Goal: Information Seeking & Learning: Compare options

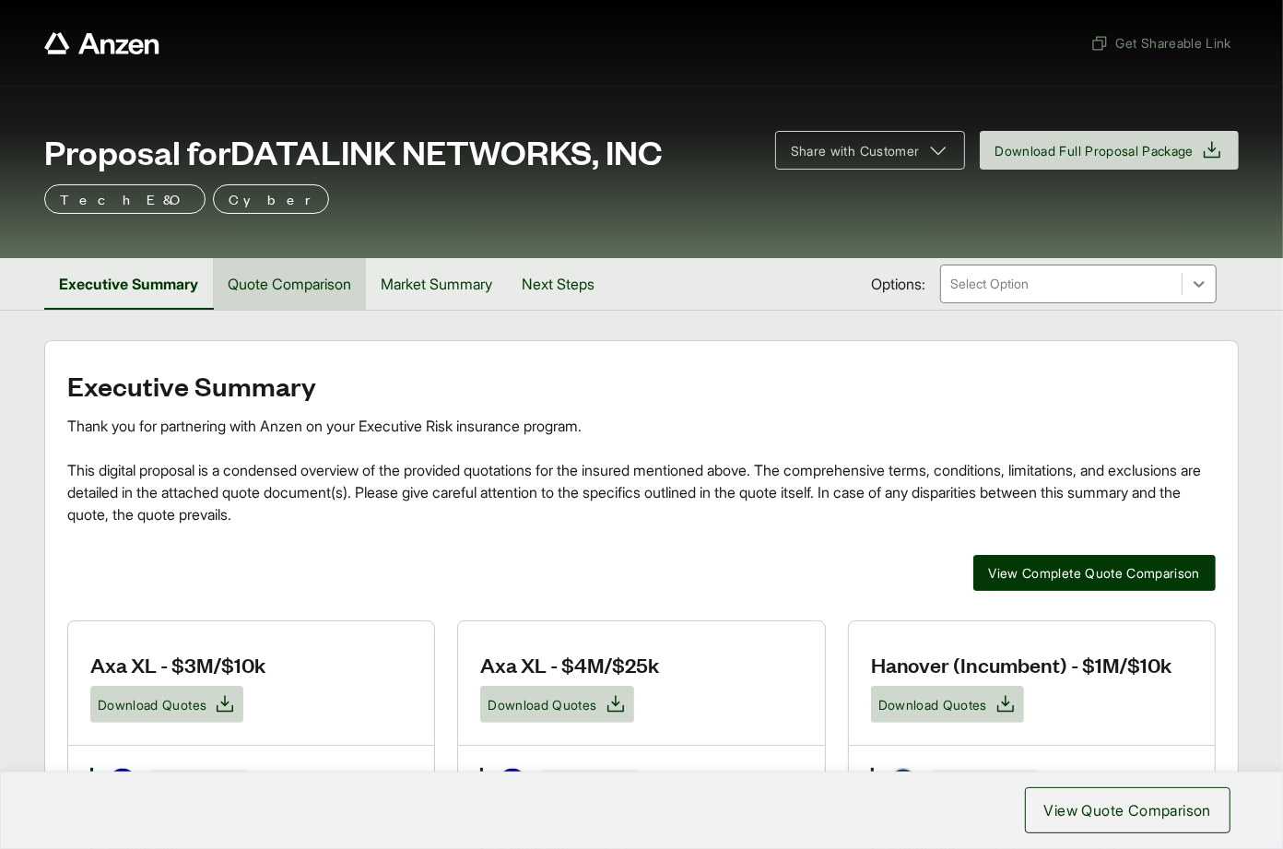
click at [310, 277] on button "Quote Comparison" at bounding box center [289, 284] width 153 height 52
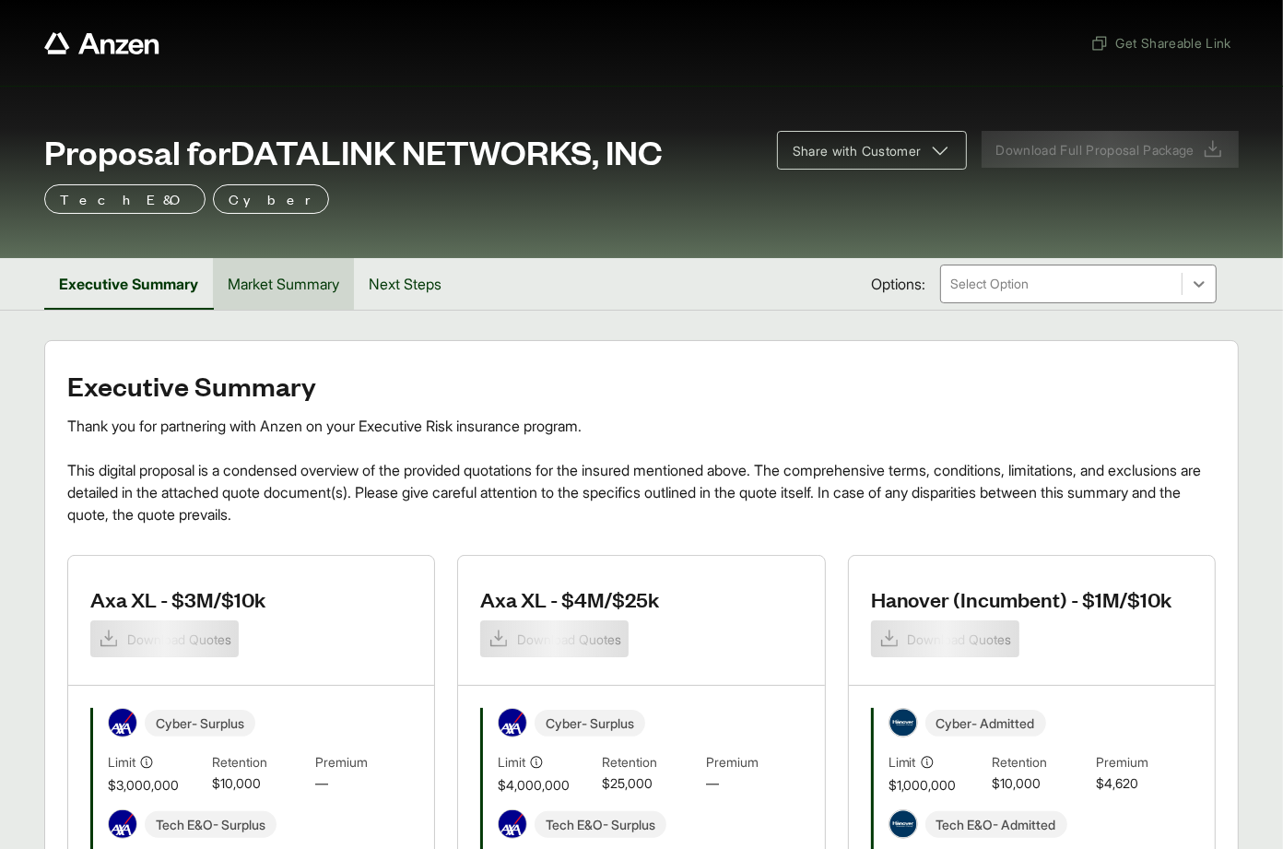
click at [249, 291] on button "Market Summary" at bounding box center [283, 284] width 141 height 52
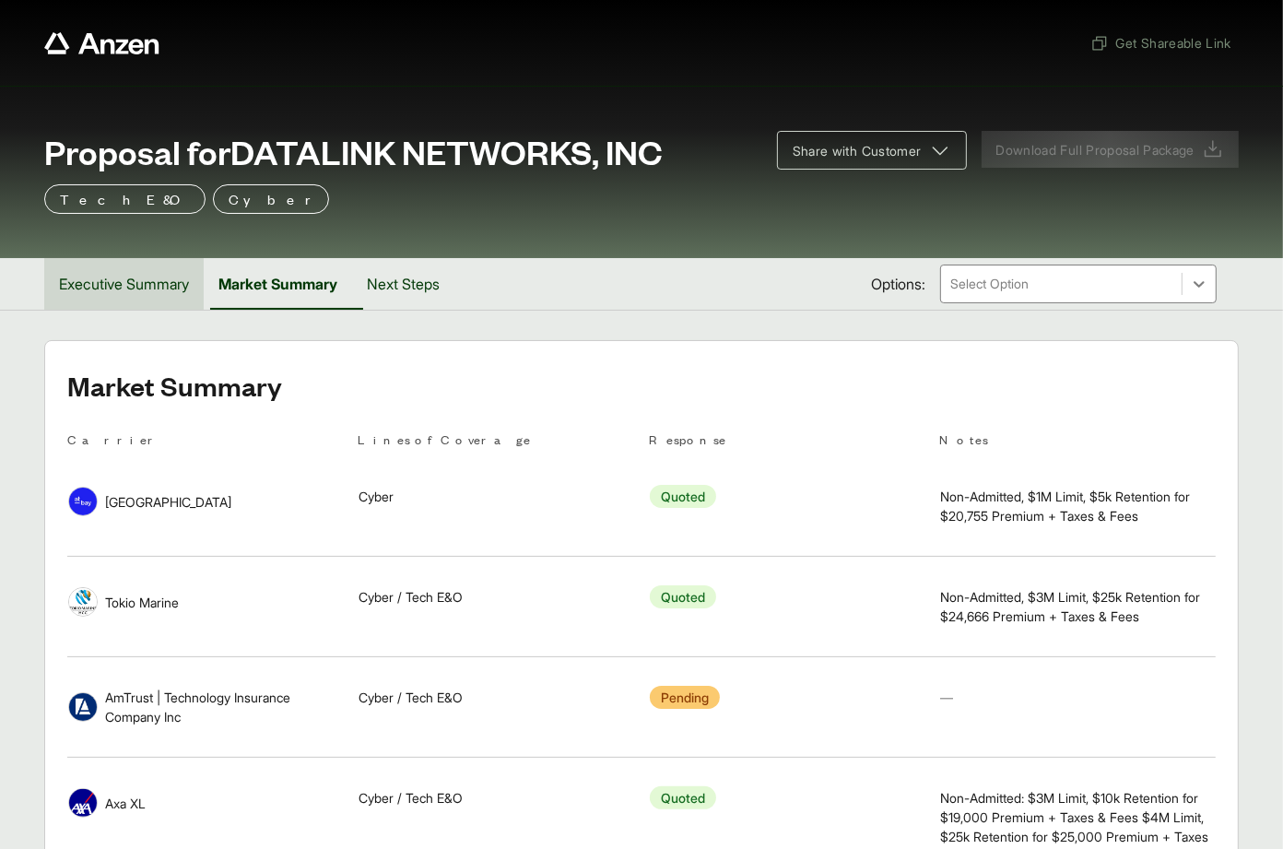
click at [146, 273] on button "Executive Summary" at bounding box center [123, 284] width 159 height 52
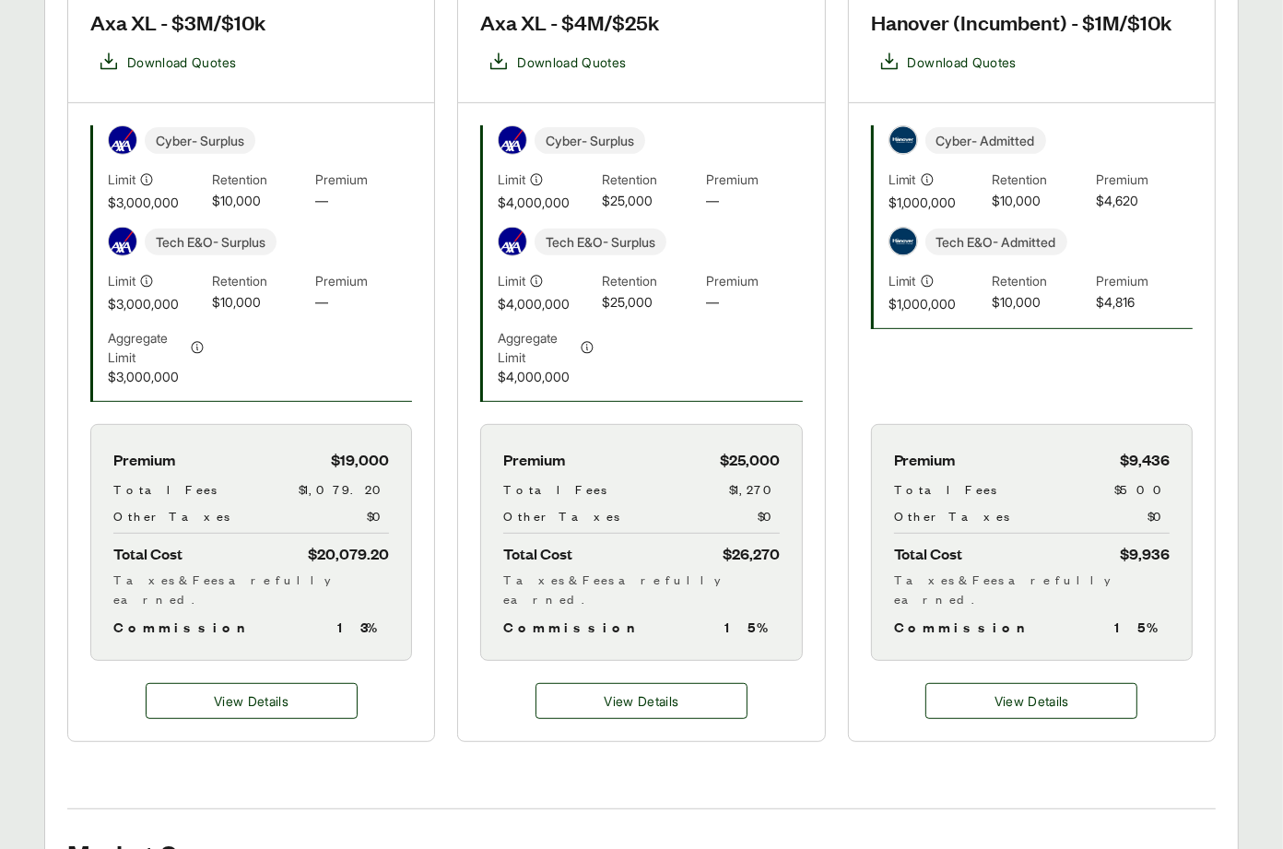
scroll to position [15, 0]
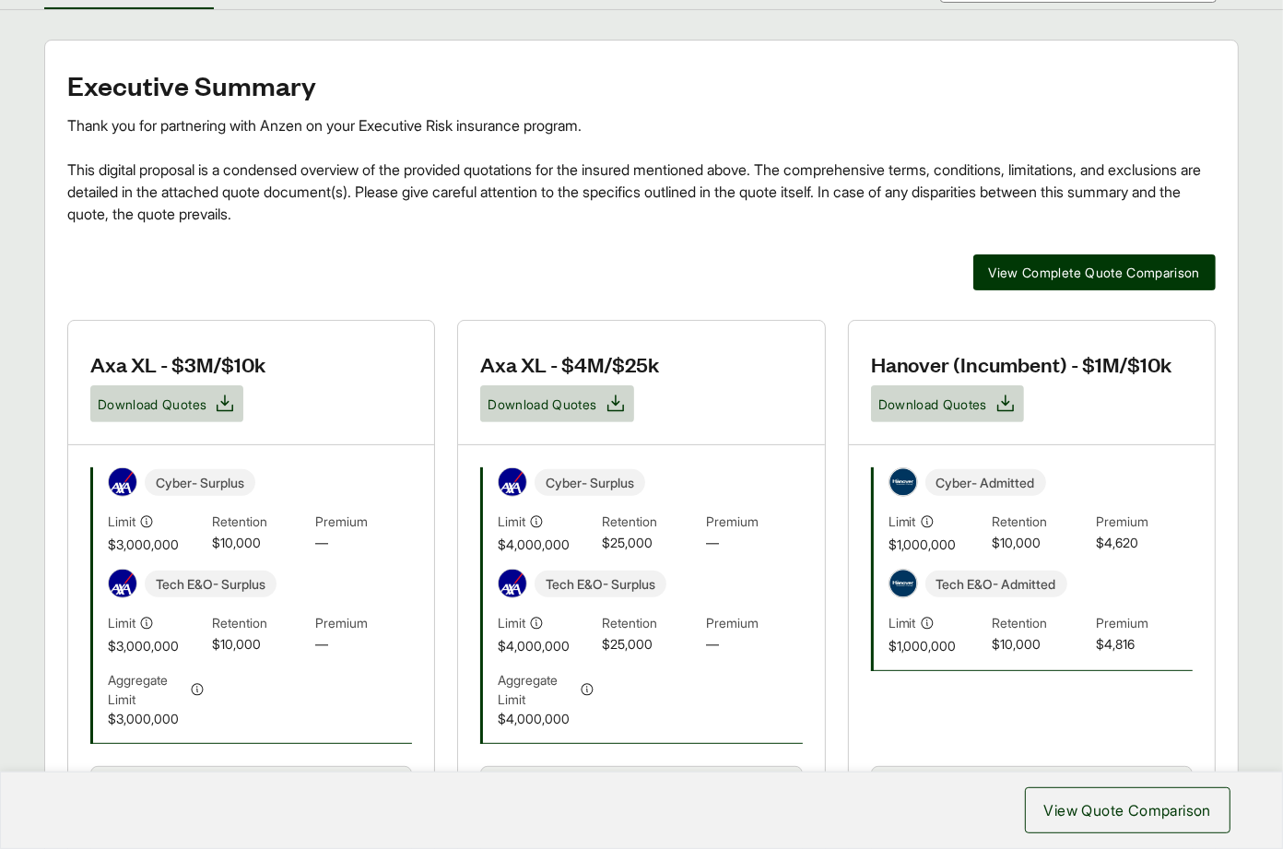
scroll to position [117, 0]
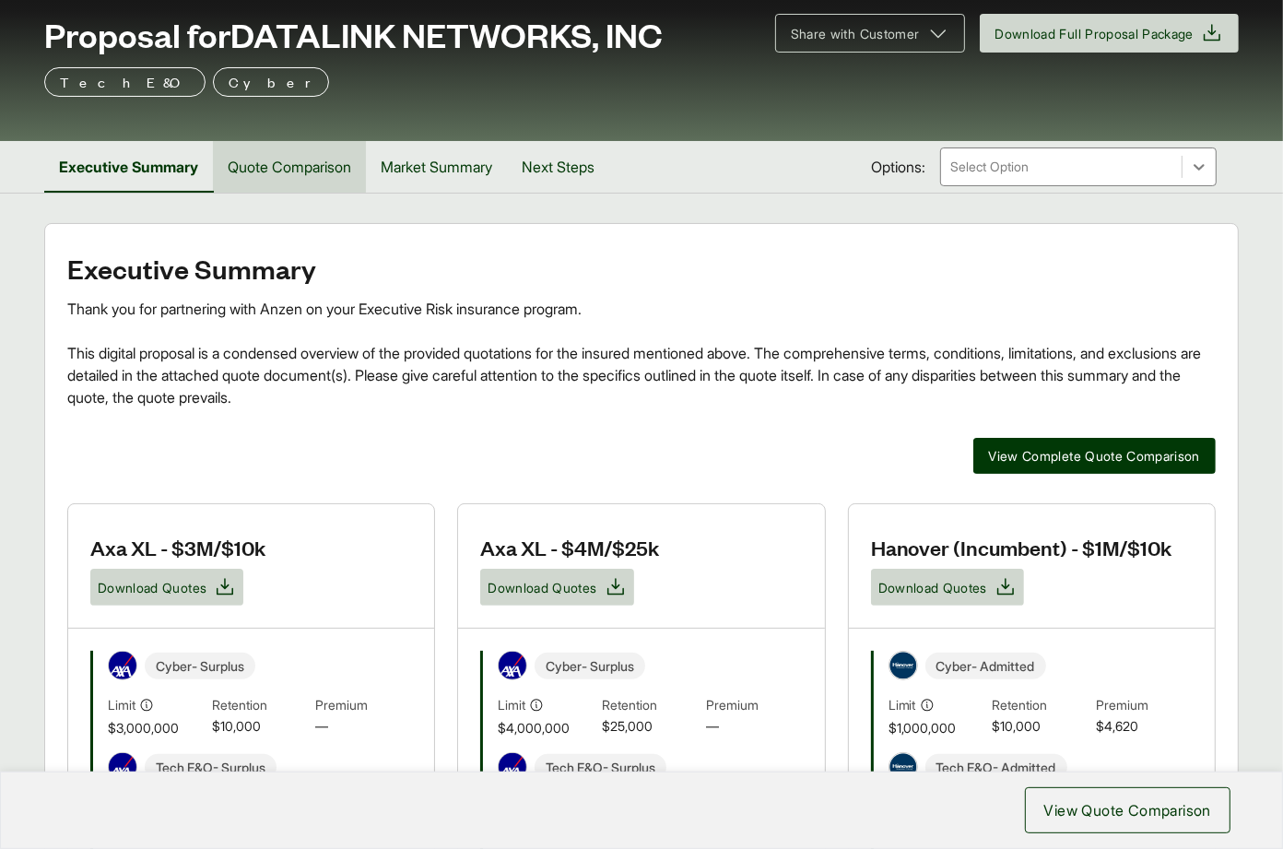
click at [330, 156] on button "Quote Comparison" at bounding box center [289, 167] width 153 height 52
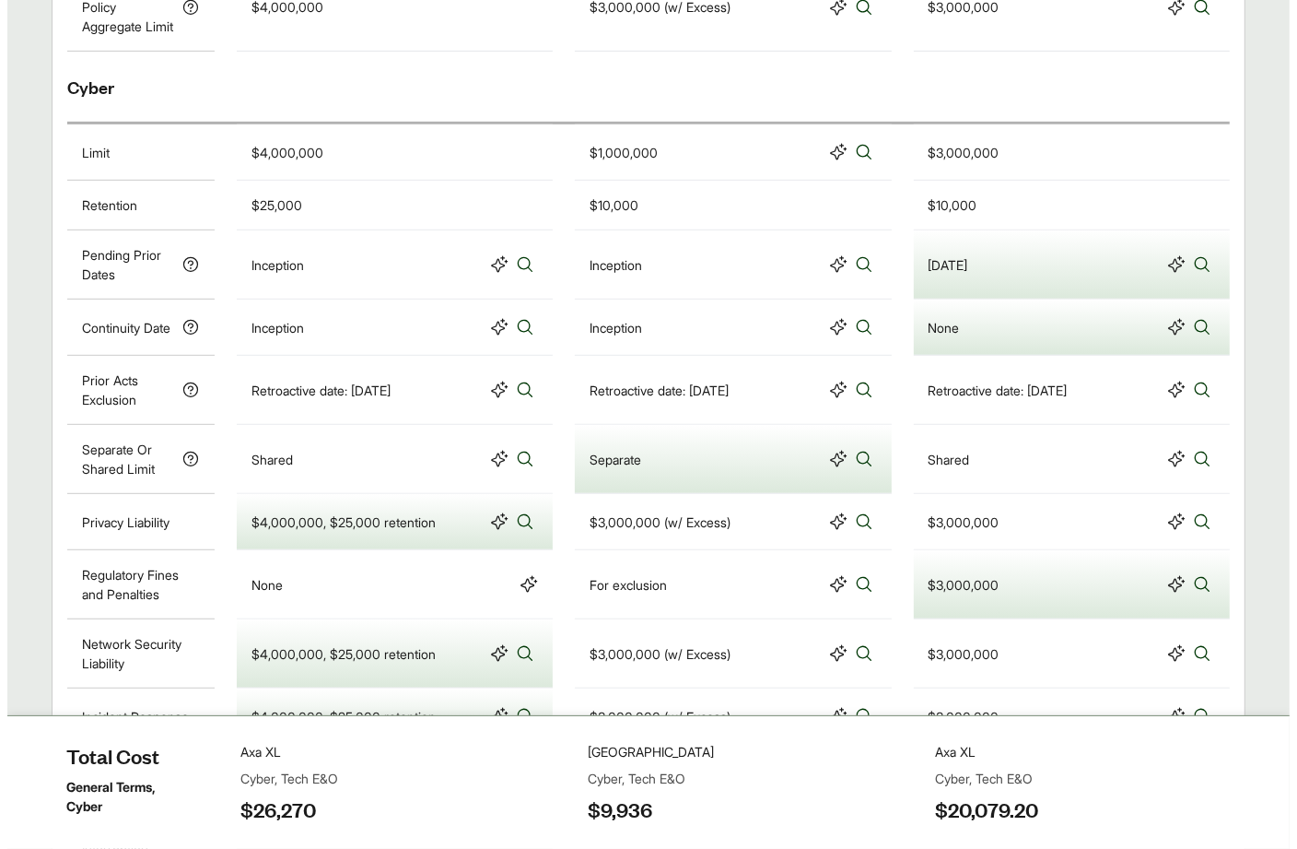
scroll to position [676, 0]
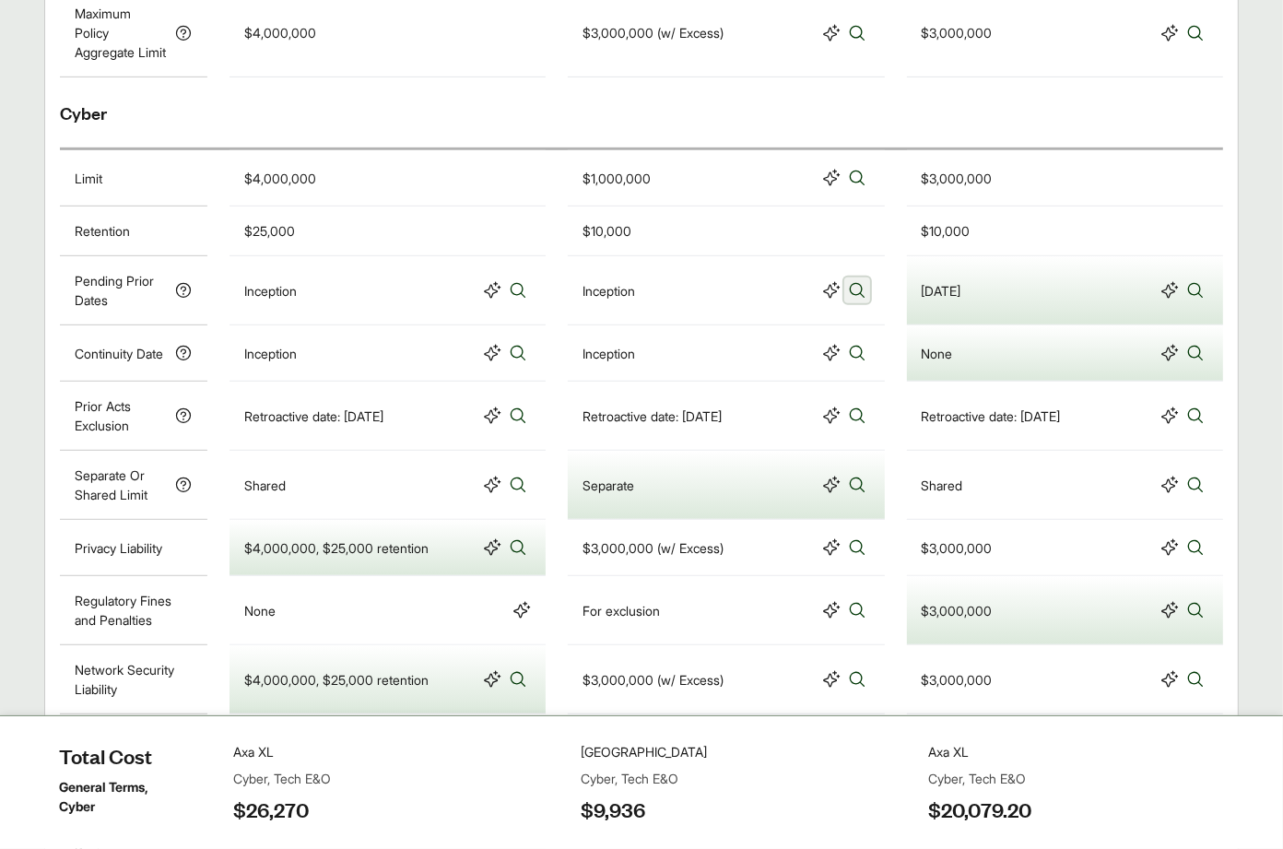
click at [856, 299] on icon at bounding box center [857, 290] width 18 height 18
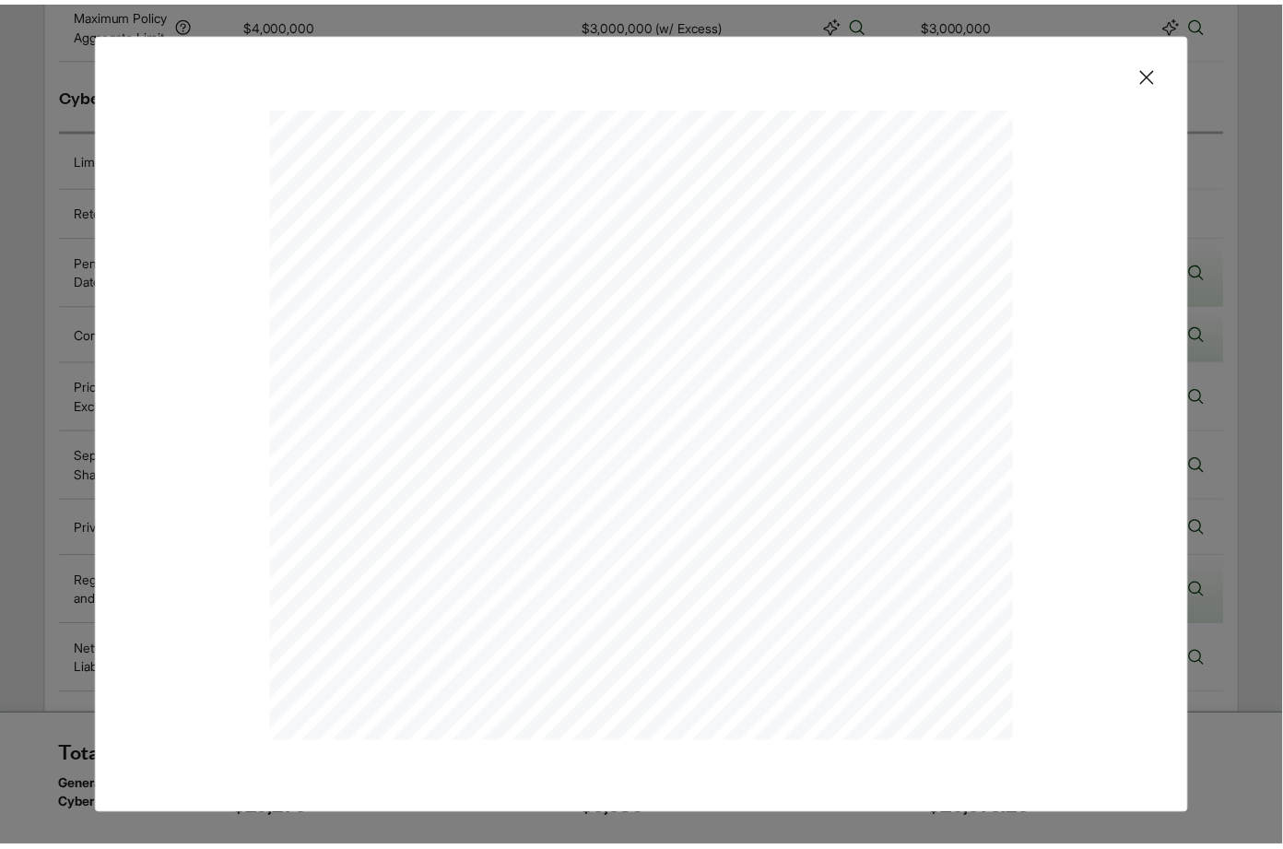
scroll to position [342, 0]
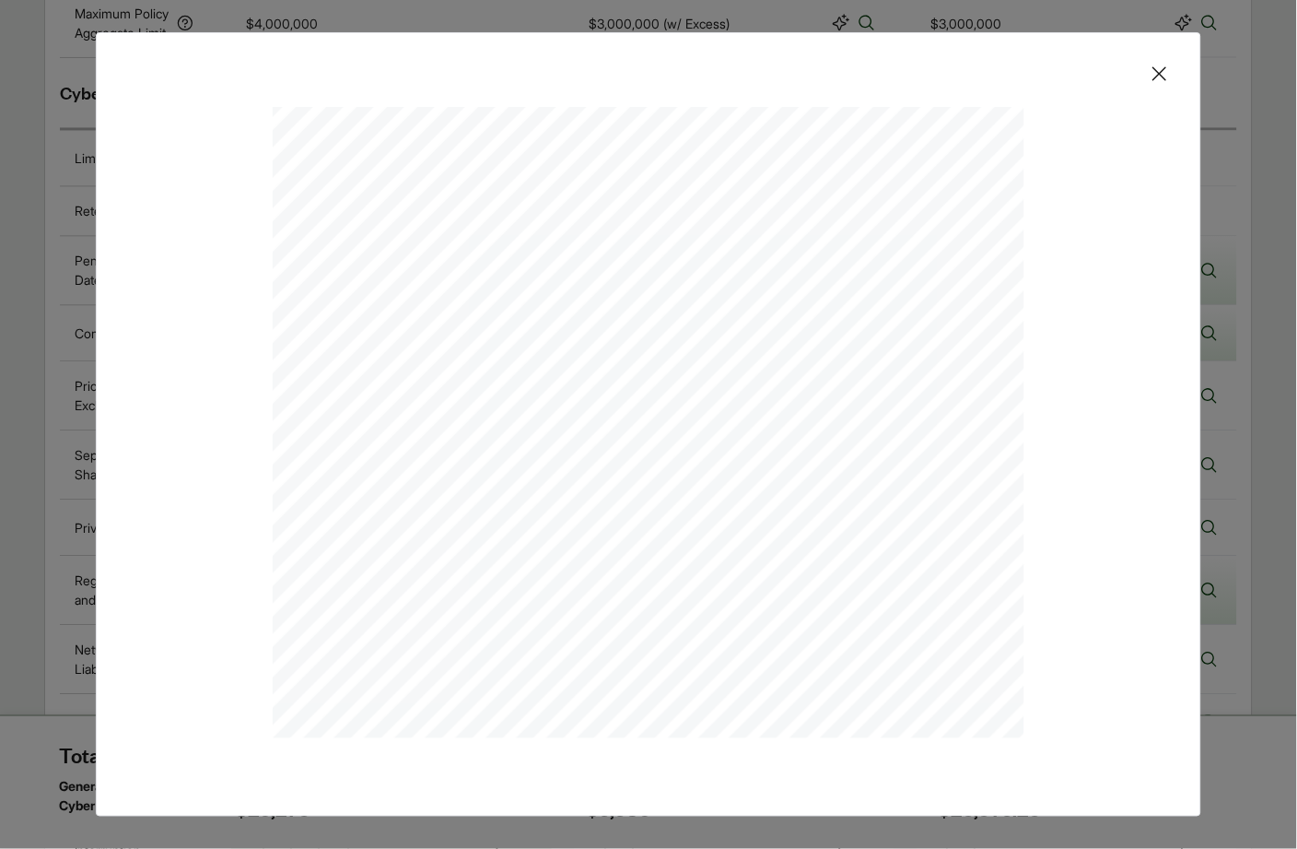
drag, startPoint x: 703, startPoint y: 761, endPoint x: 691, endPoint y: 748, distance: 17.6
click at [697, 759] on div at bounding box center [648, 446] width 1045 height 679
click at [1168, 69] on icon at bounding box center [1160, 74] width 22 height 22
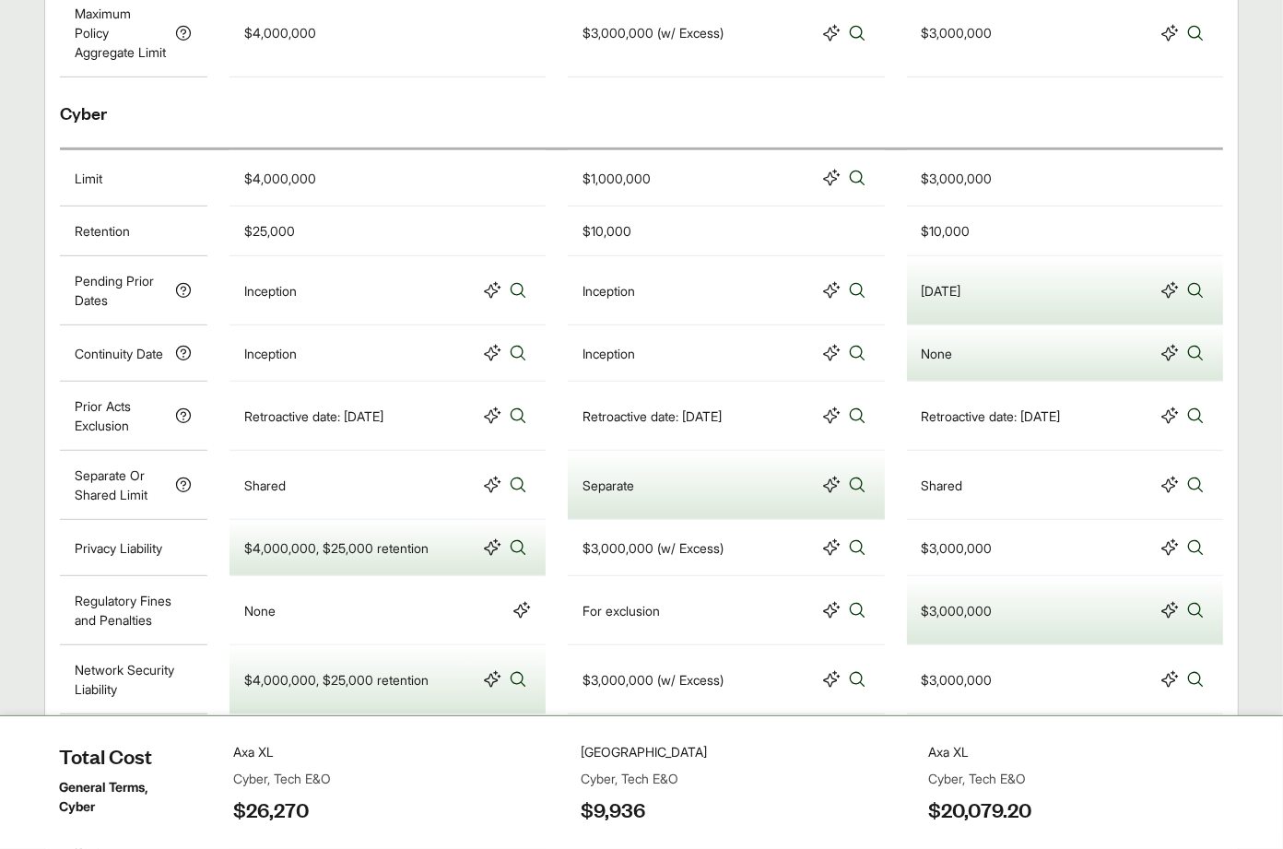
click at [446, 560] on div "$4,000,000, $25,000 retention" at bounding box center [387, 547] width 287 height 26
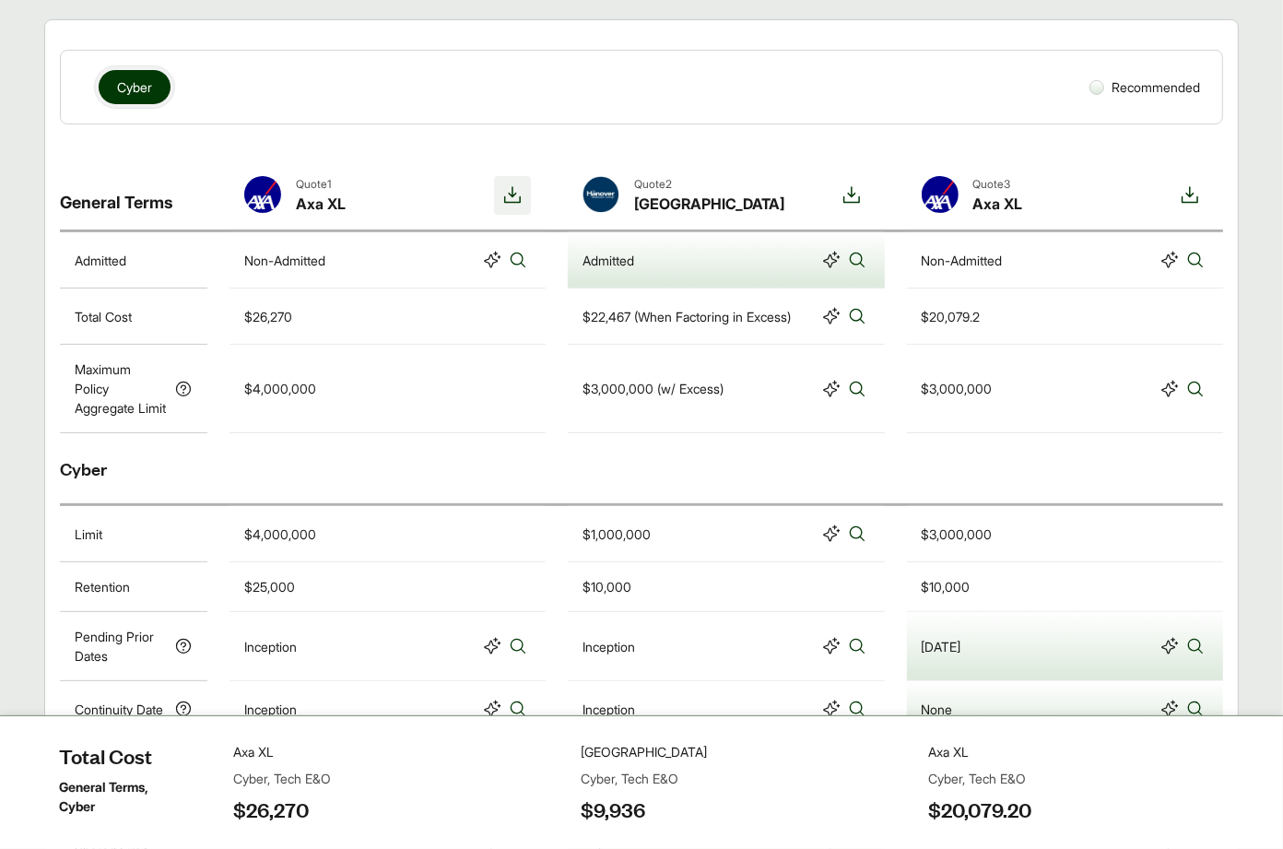
scroll to position [0, 0]
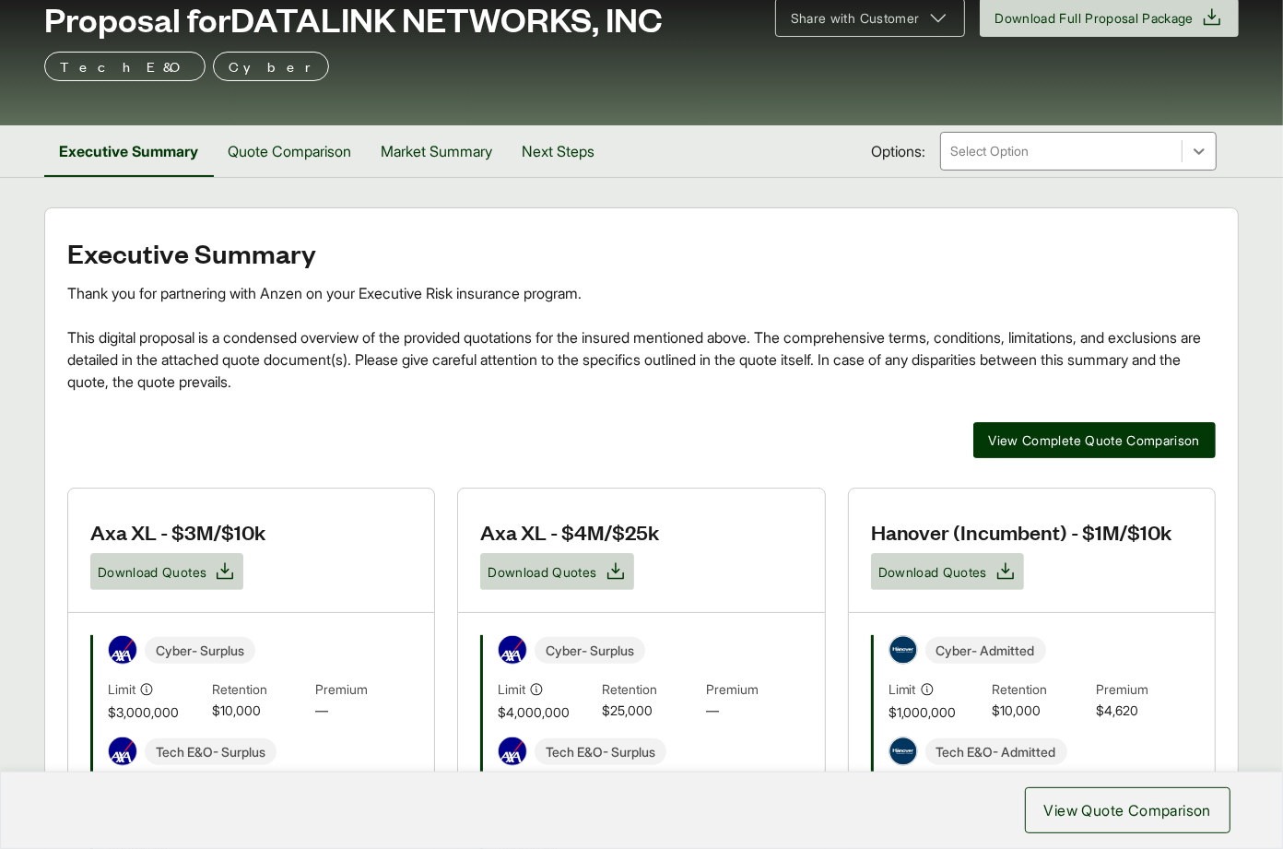
scroll to position [120, 0]
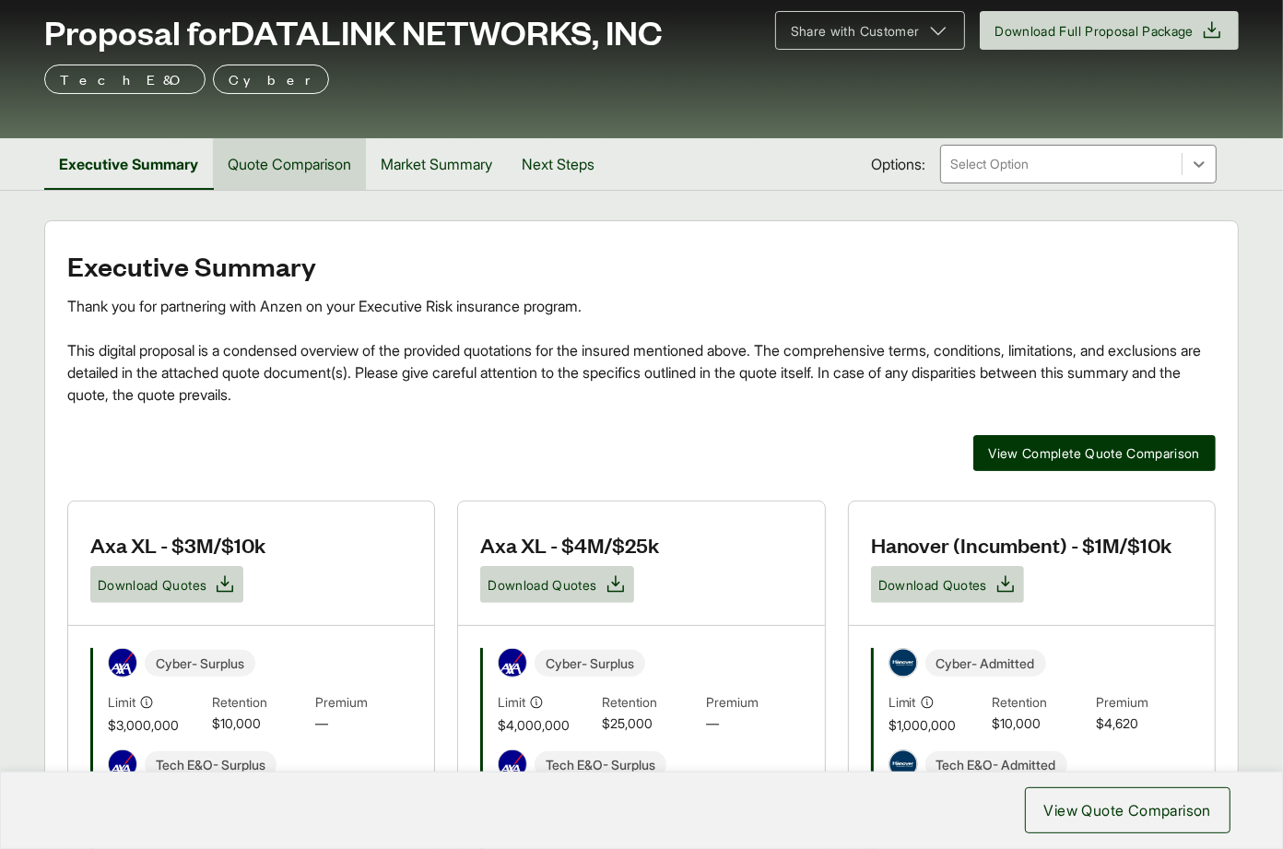
click at [287, 159] on button "Quote Comparison" at bounding box center [289, 164] width 153 height 52
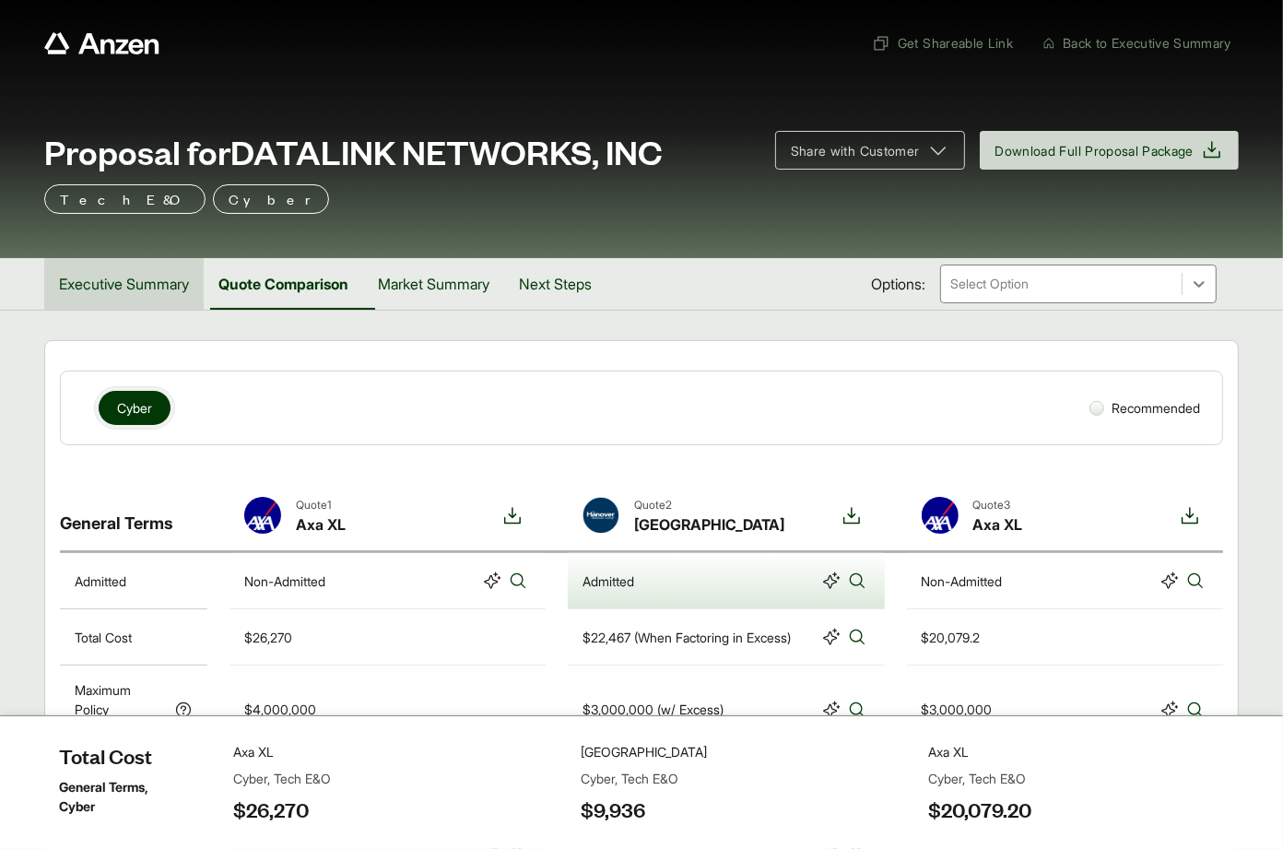
click at [140, 264] on button "Executive Summary" at bounding box center [123, 284] width 159 height 52
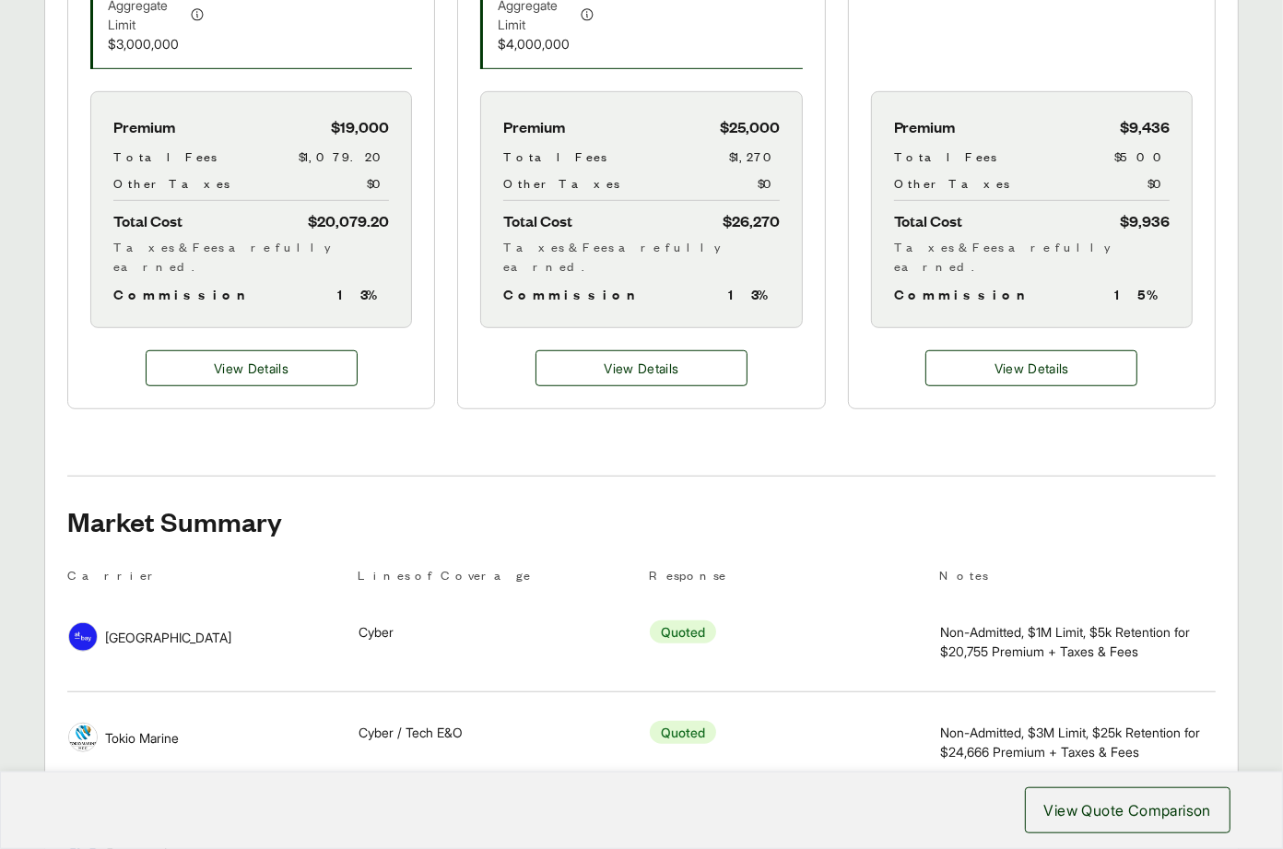
scroll to position [753, 0]
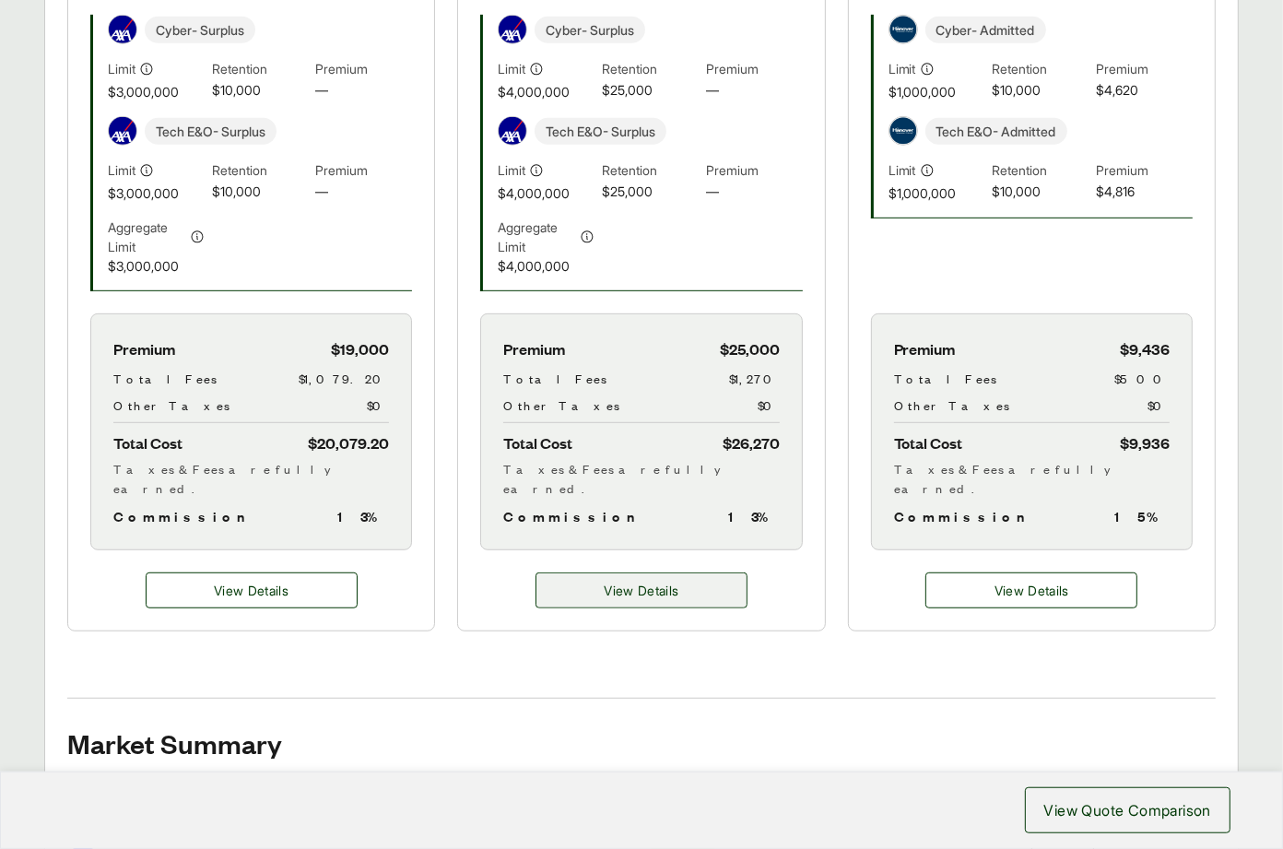
click at [615, 580] on span "View Details" at bounding box center [640, 589] width 75 height 19
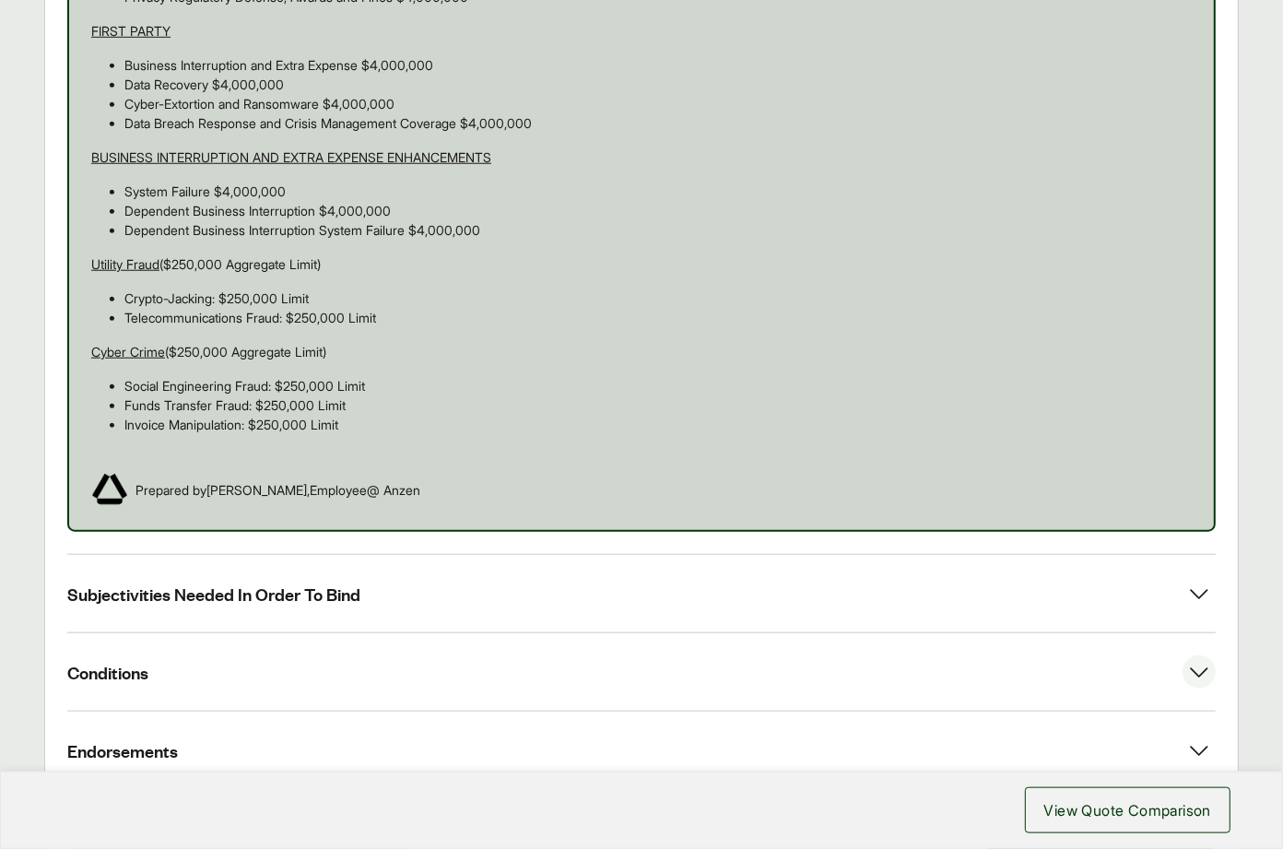
scroll to position [1459, 0]
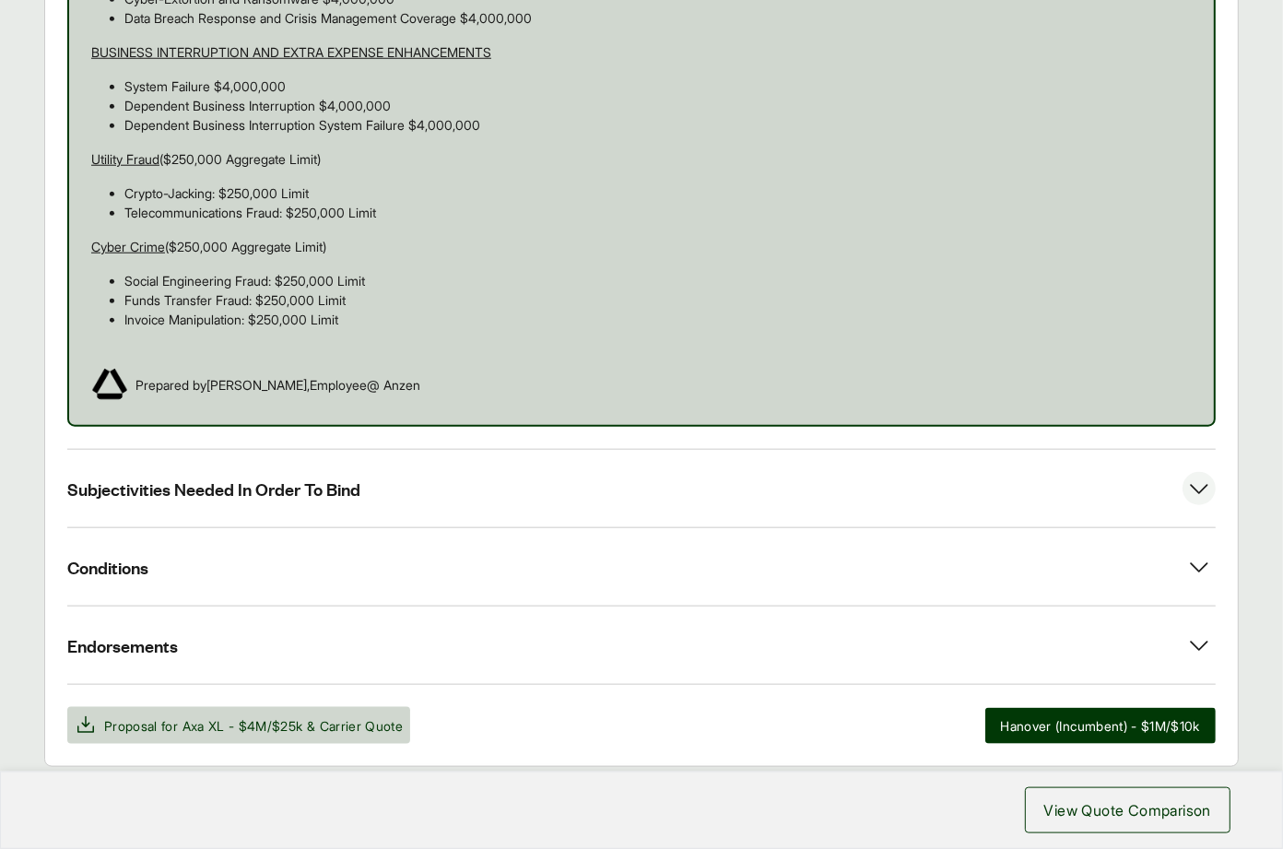
click at [257, 494] on button "Subjectivities Needed In Order To Bind" at bounding box center [641, 488] width 1148 height 77
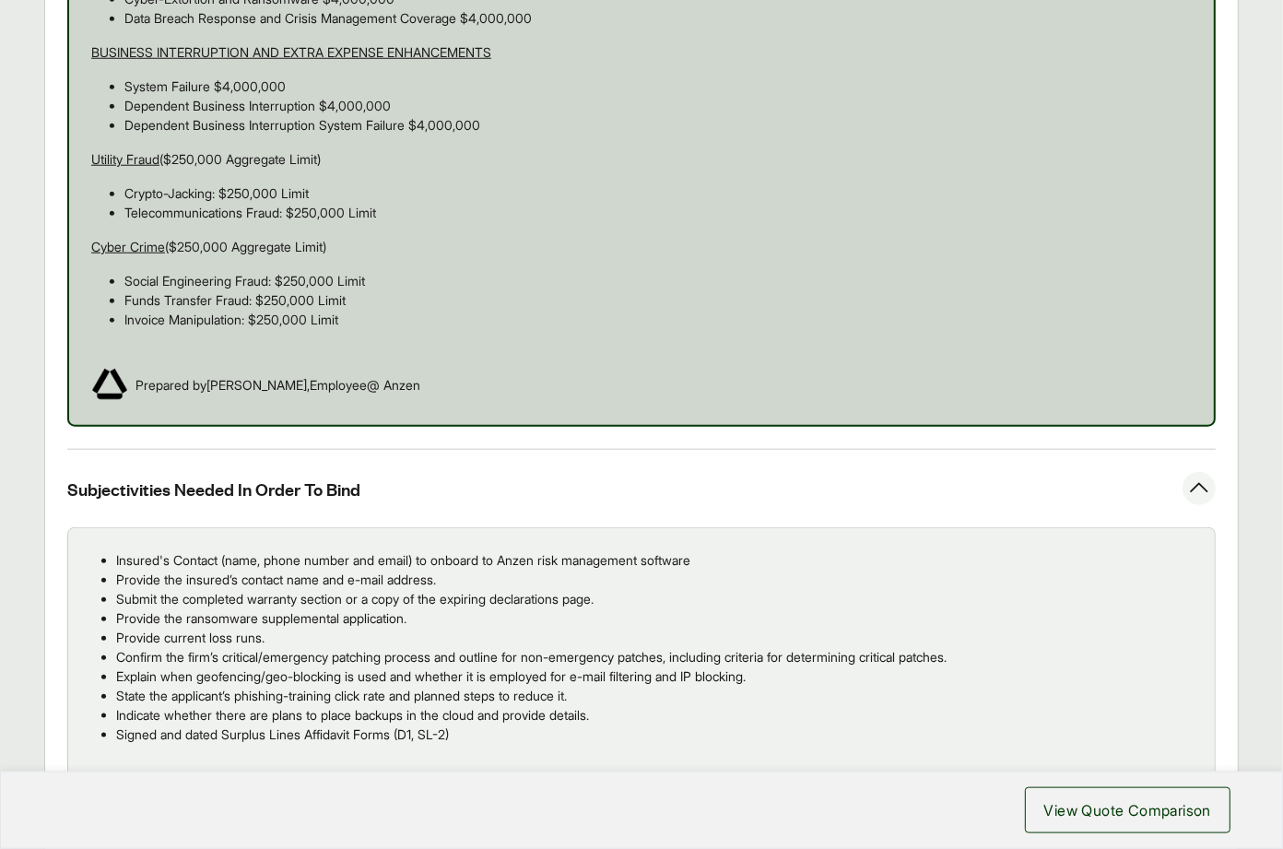
scroll to position [1711, 0]
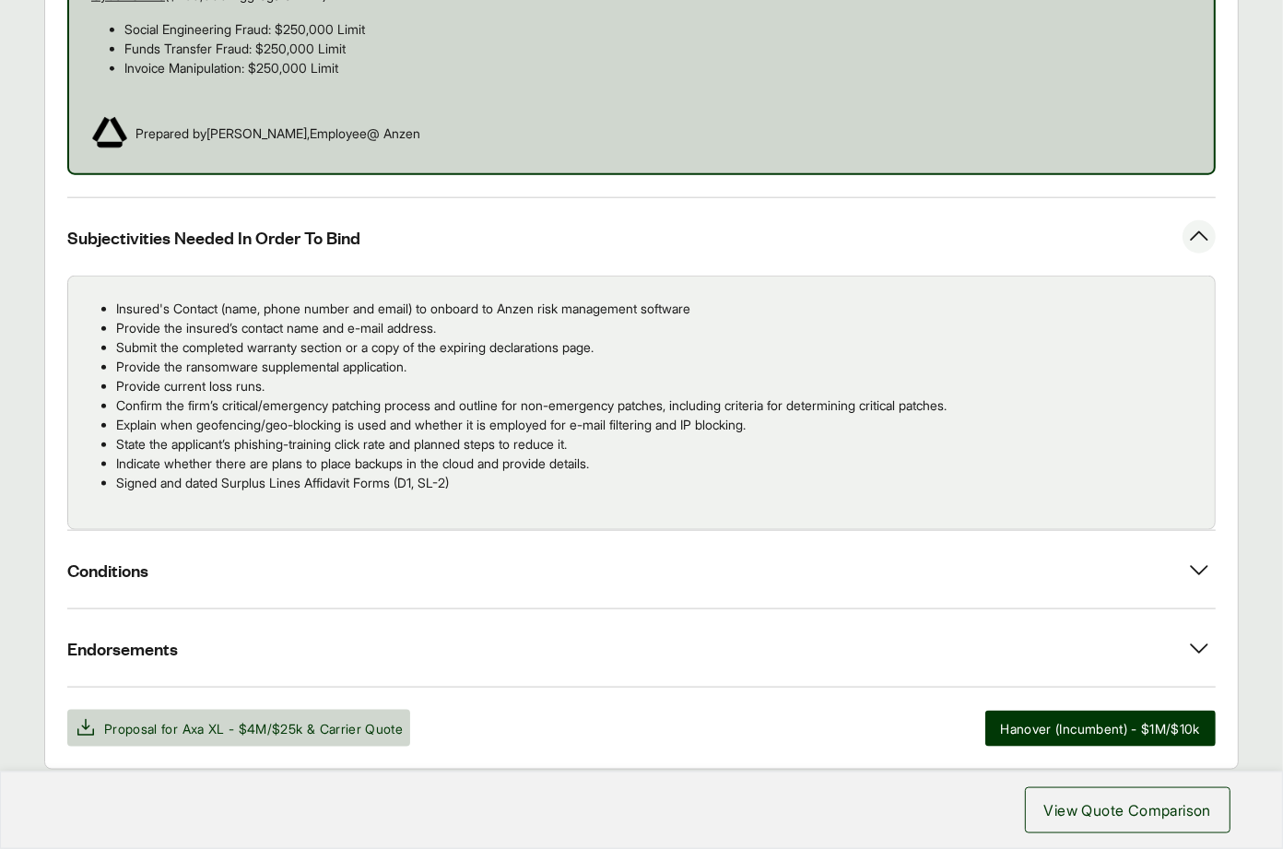
click at [158, 453] on p "Indicate whether there are plans to place backups in the cloud and provide deta…" at bounding box center [658, 462] width 1084 height 19
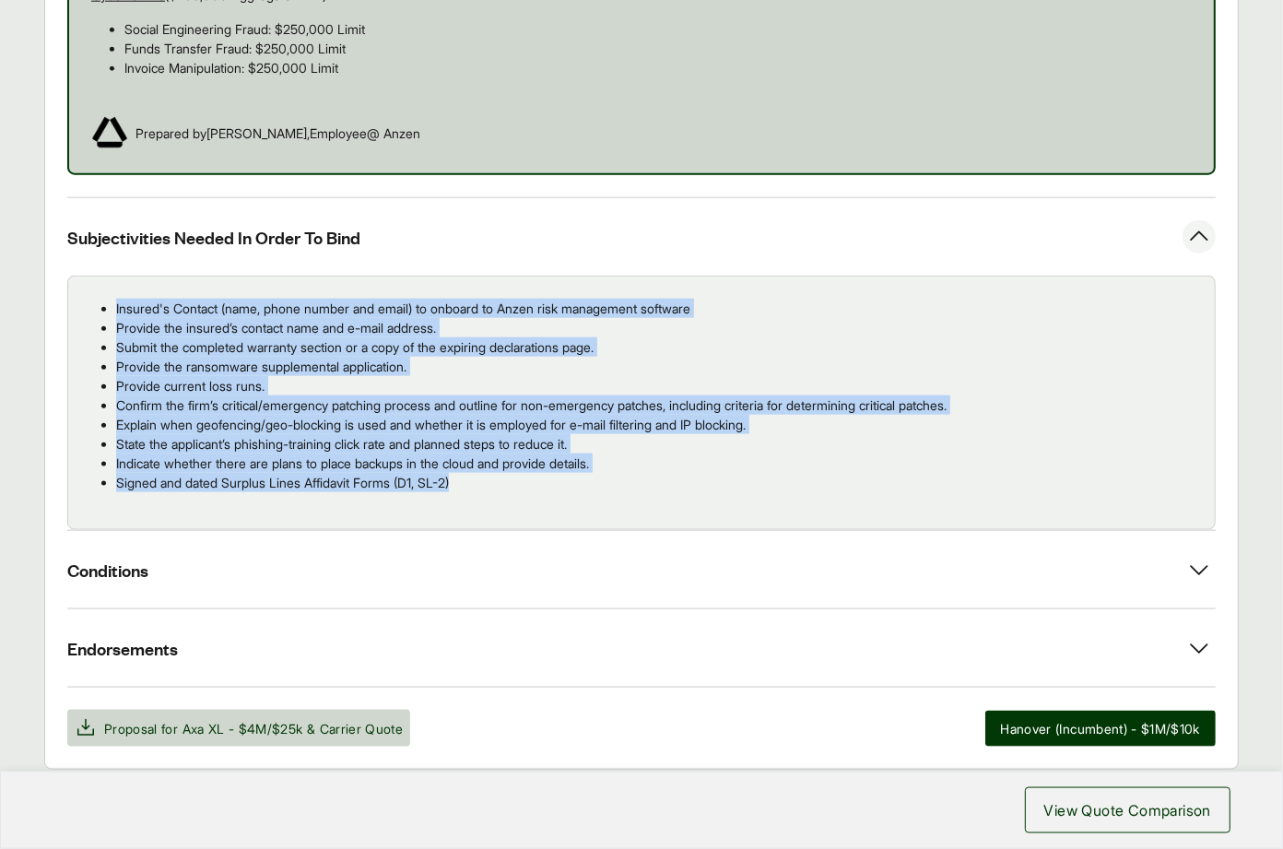
drag, startPoint x: 513, startPoint y: 460, endPoint x: 106, endPoint y: 288, distance: 441.8
click at [106, 299] on ul "Insured's Contact (name, phone number and email) to onboard to Anzen risk manag…" at bounding box center [641, 395] width 1117 height 193
copy ul "Insured's Contact (name, phone number and email) to onboard to Anzen risk manag…"
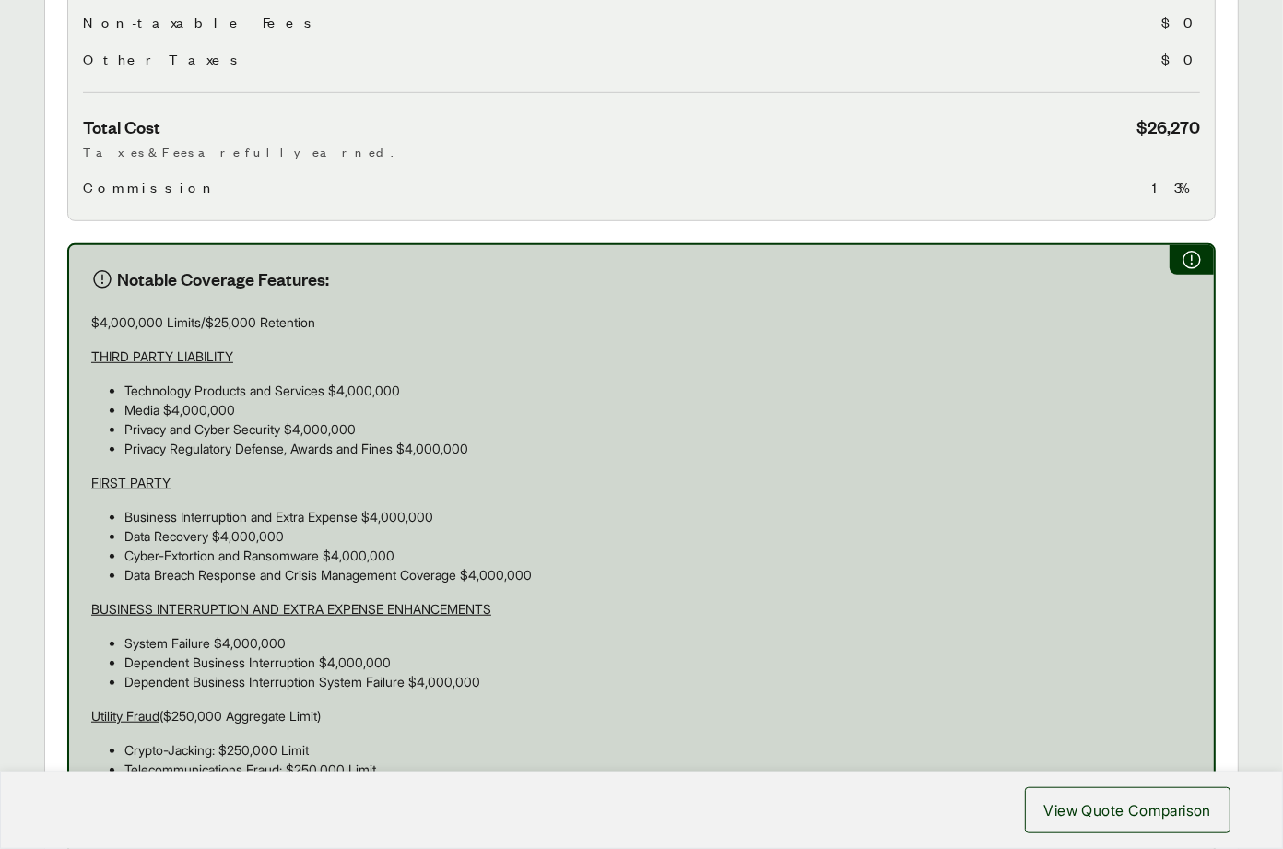
scroll to position [0, 0]
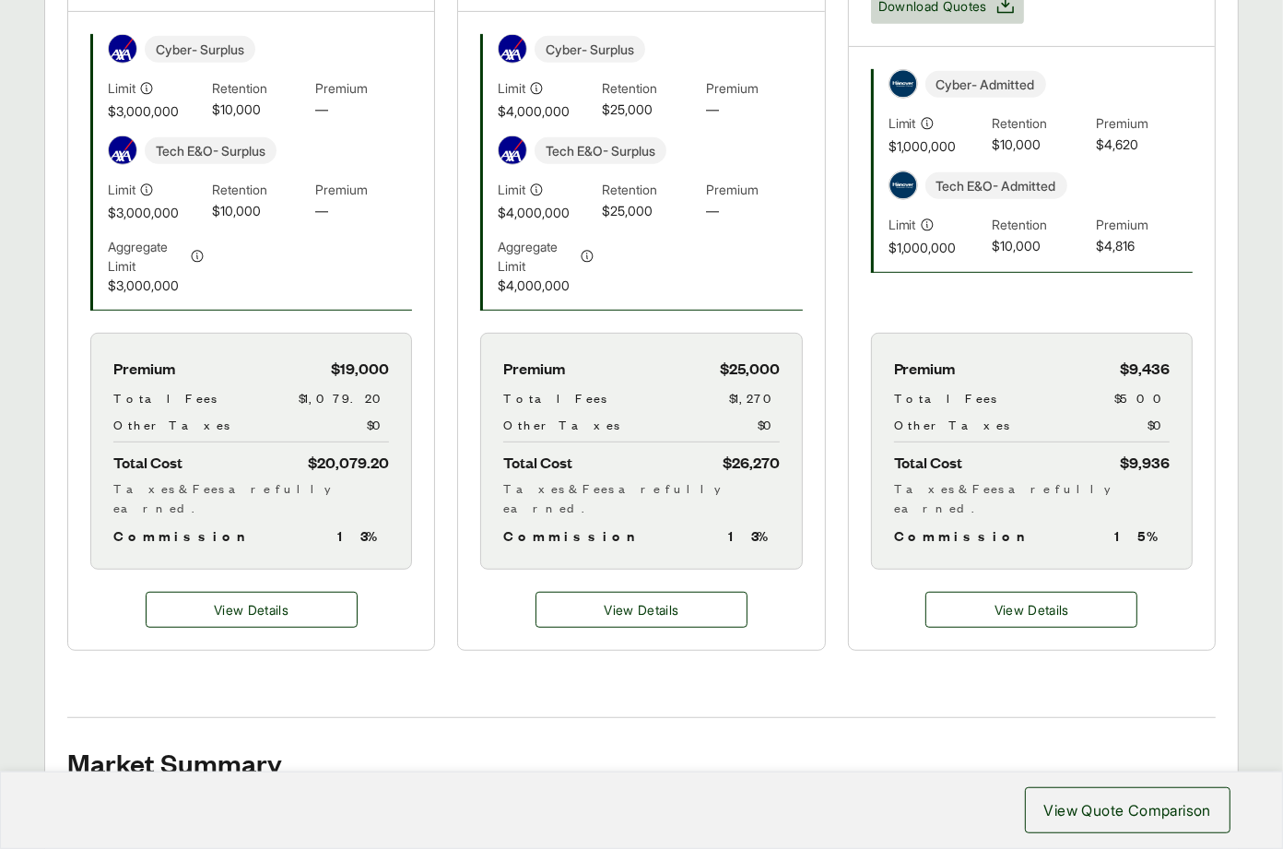
scroll to position [159, 0]
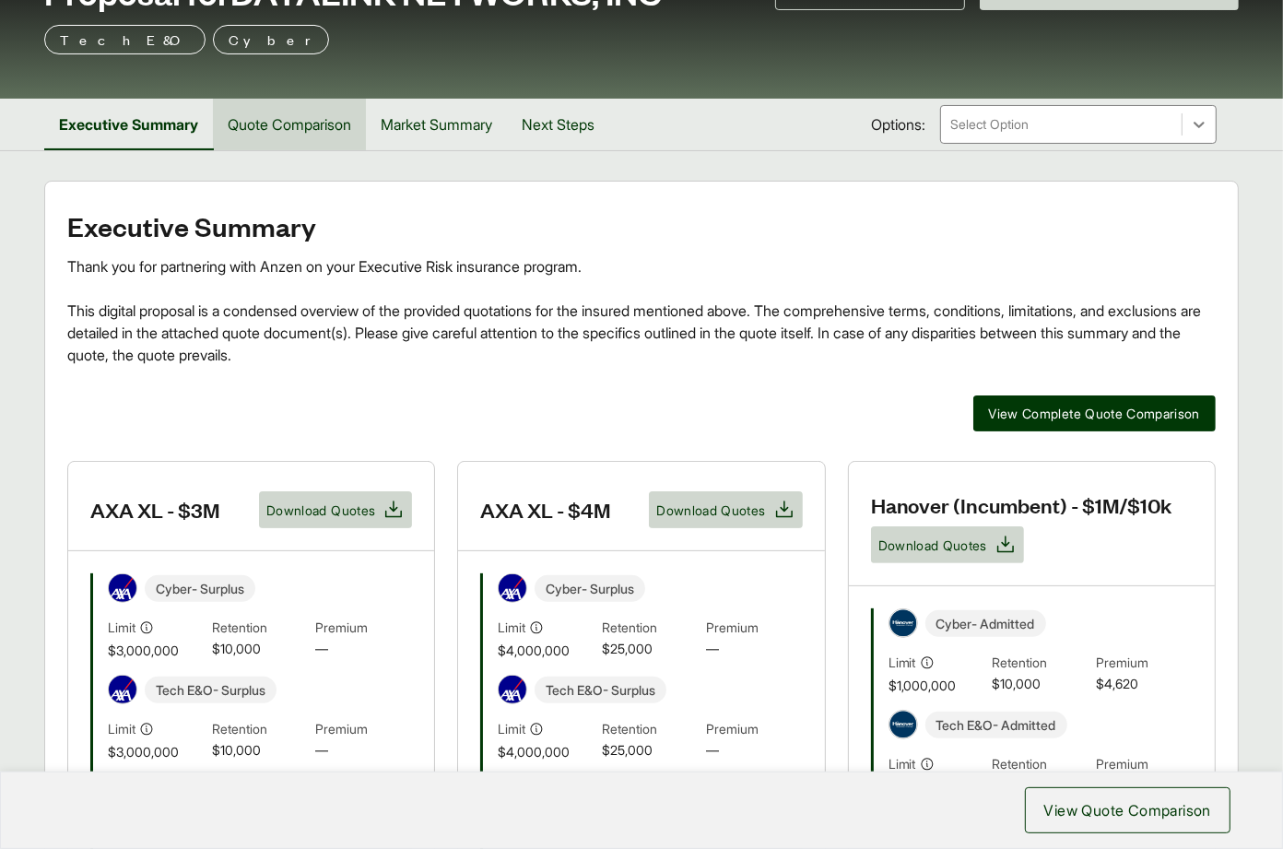
click at [287, 129] on button "Quote Comparison" at bounding box center [289, 125] width 153 height 52
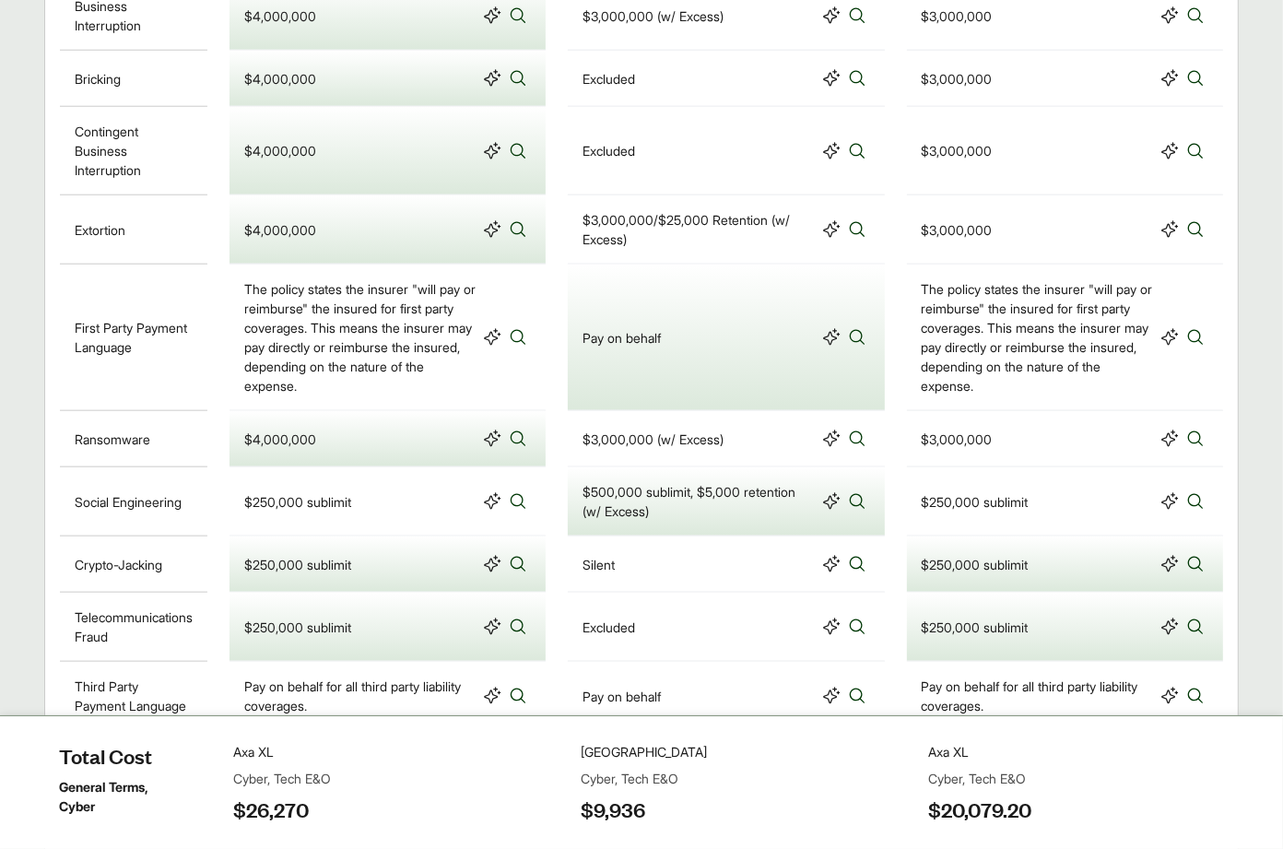
scroll to position [1679, 0]
